Goal: Task Accomplishment & Management: Manage account settings

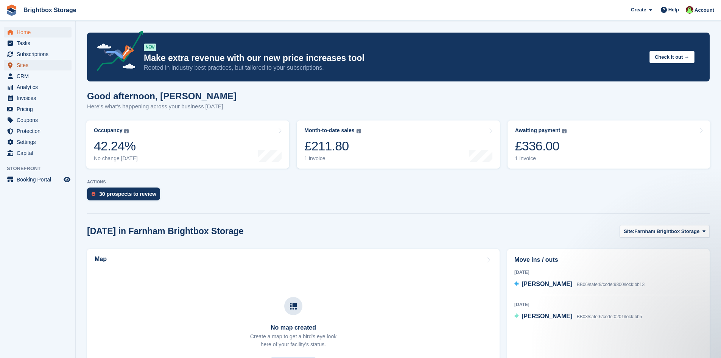
click at [27, 67] on span "Sites" at bounding box center [39, 65] width 45 height 11
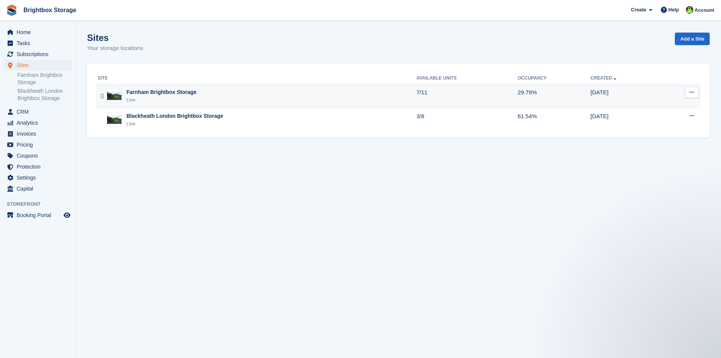
click at [169, 97] on div "Live" at bounding box center [161, 100] width 70 height 8
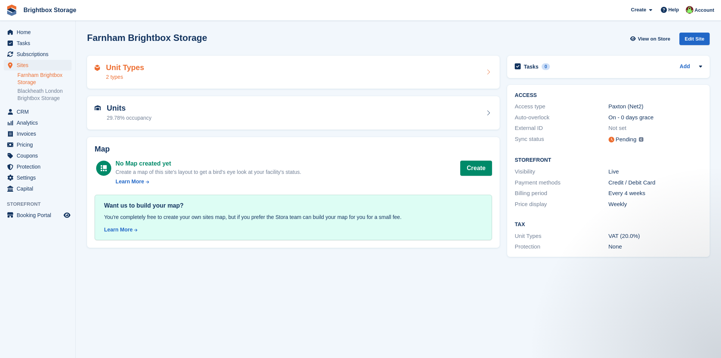
click at [148, 71] on div "Unit Types 2 types" at bounding box center [293, 72] width 397 height 18
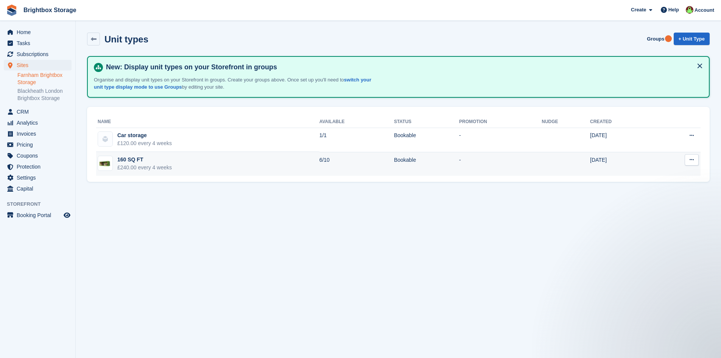
click at [690, 160] on icon at bounding box center [691, 159] width 4 height 5
click at [656, 176] on p "Edit unit type" at bounding box center [662, 175] width 66 height 10
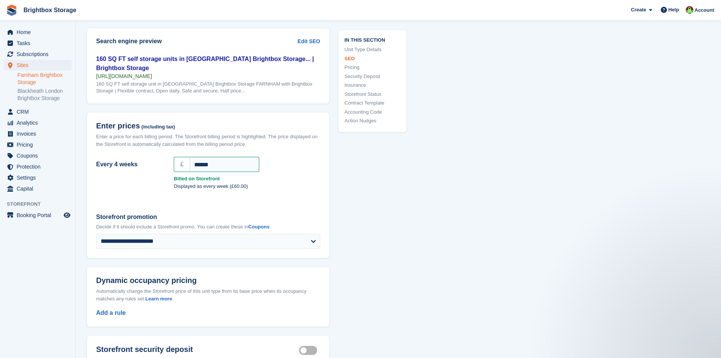
scroll to position [568, 0]
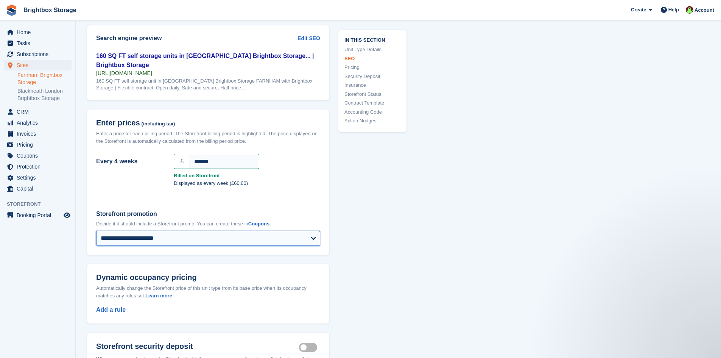
click at [310, 234] on select "**********" at bounding box center [208, 237] width 224 height 15
click at [313, 235] on select "**********" at bounding box center [208, 237] width 224 height 15
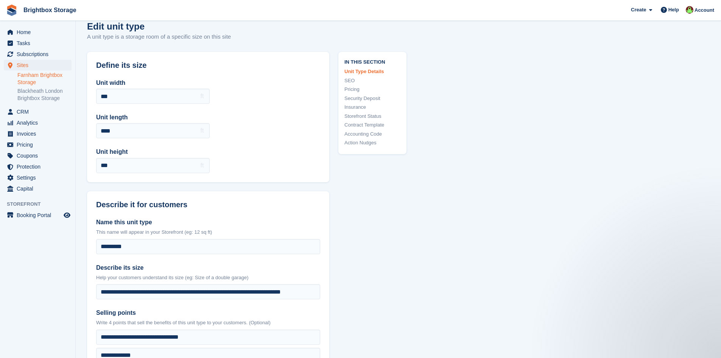
scroll to position [0, 0]
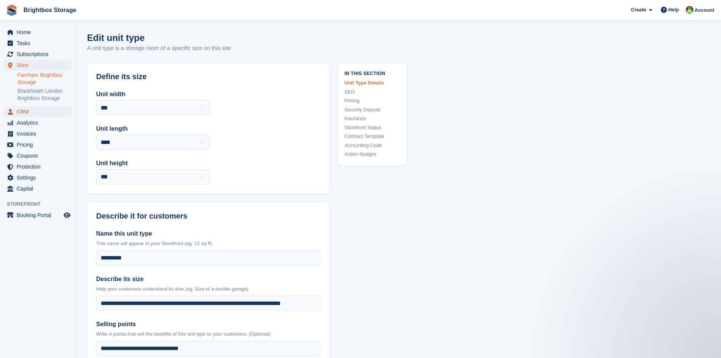
click at [23, 111] on span "CRM" at bounding box center [39, 111] width 45 height 11
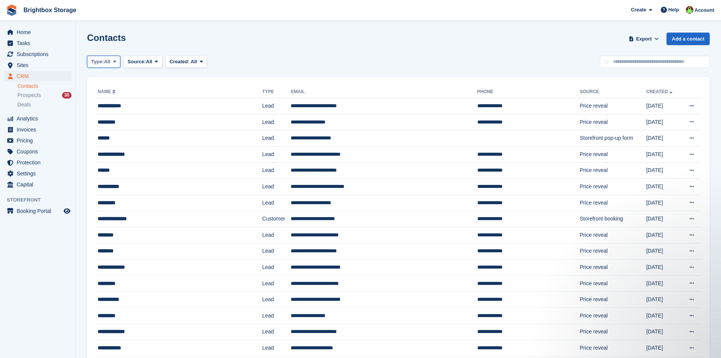
click at [116, 62] on icon at bounding box center [114, 61] width 3 height 5
click at [110, 105] on link "Customer" at bounding box center [123, 107] width 66 height 14
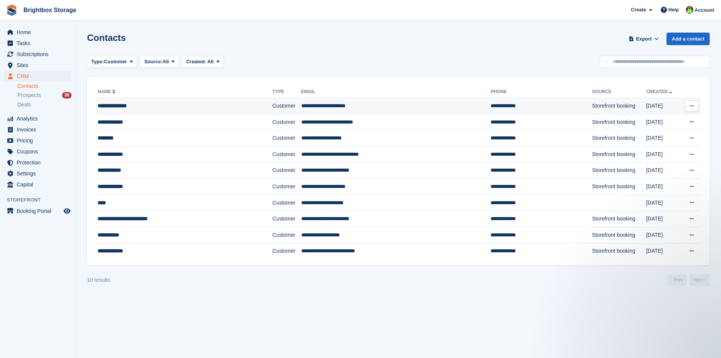
click at [689, 106] on button at bounding box center [691, 105] width 14 height 11
click at [693, 108] on icon at bounding box center [691, 105] width 4 height 5
click at [112, 104] on div "**********" at bounding box center [168, 106] width 140 height 8
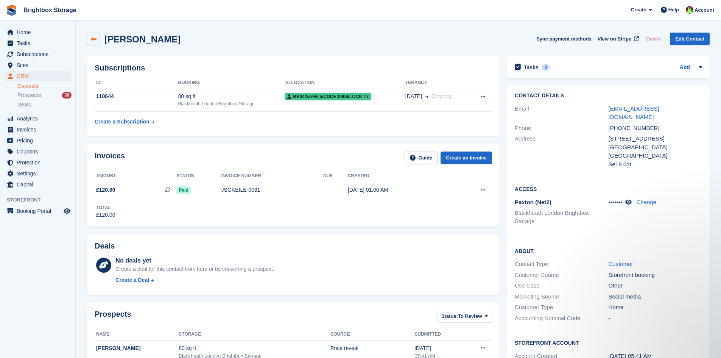
click at [95, 39] on icon at bounding box center [94, 39] width 6 height 6
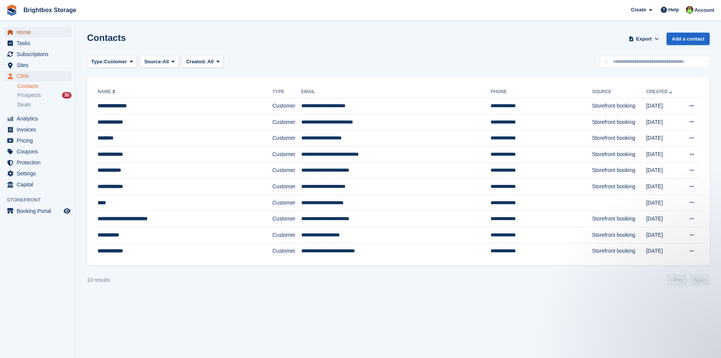
click at [34, 33] on span "Home" at bounding box center [39, 32] width 45 height 11
